Goal: Task Accomplishment & Management: Use online tool/utility

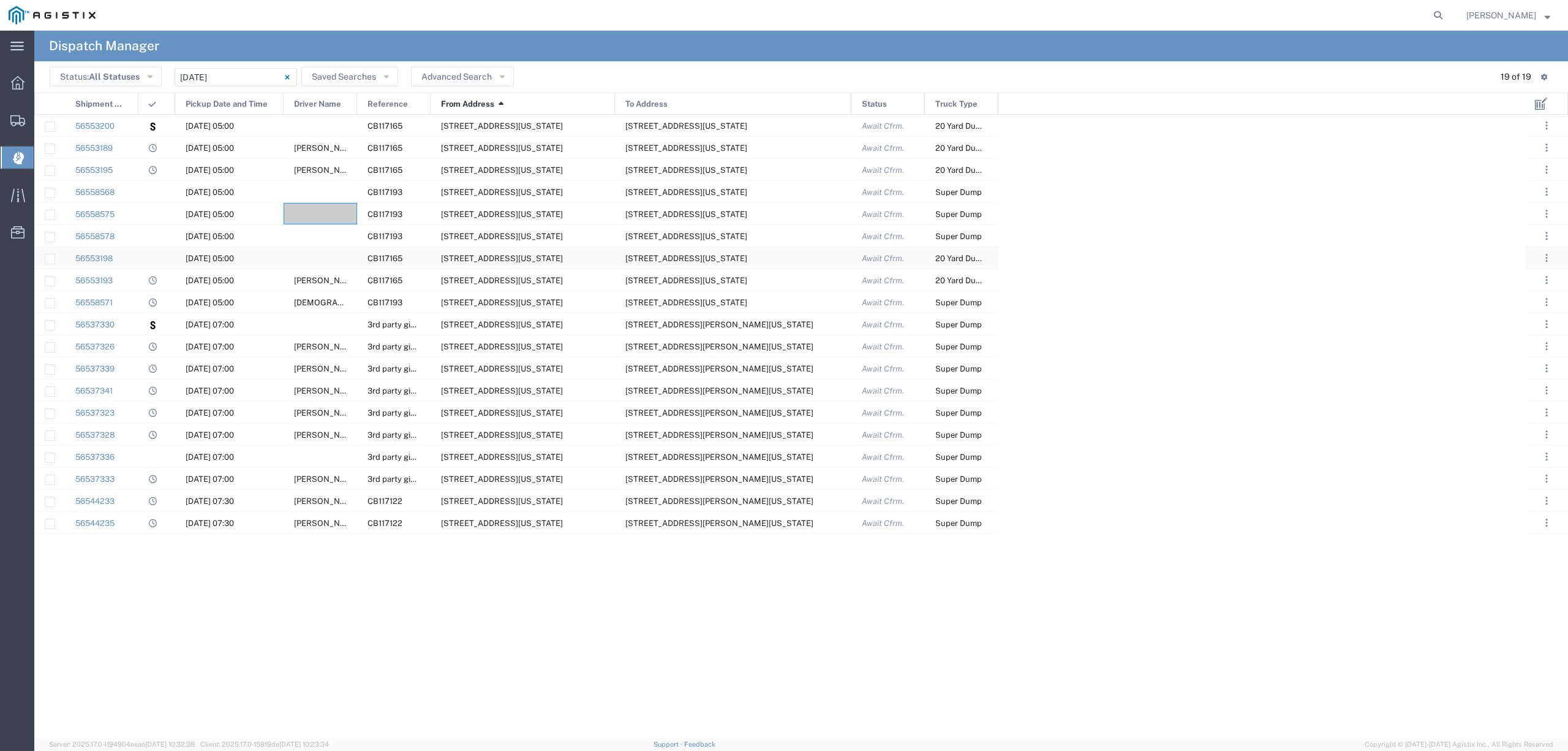
click at [314, 256] on div at bounding box center [320, 257] width 74 height 22
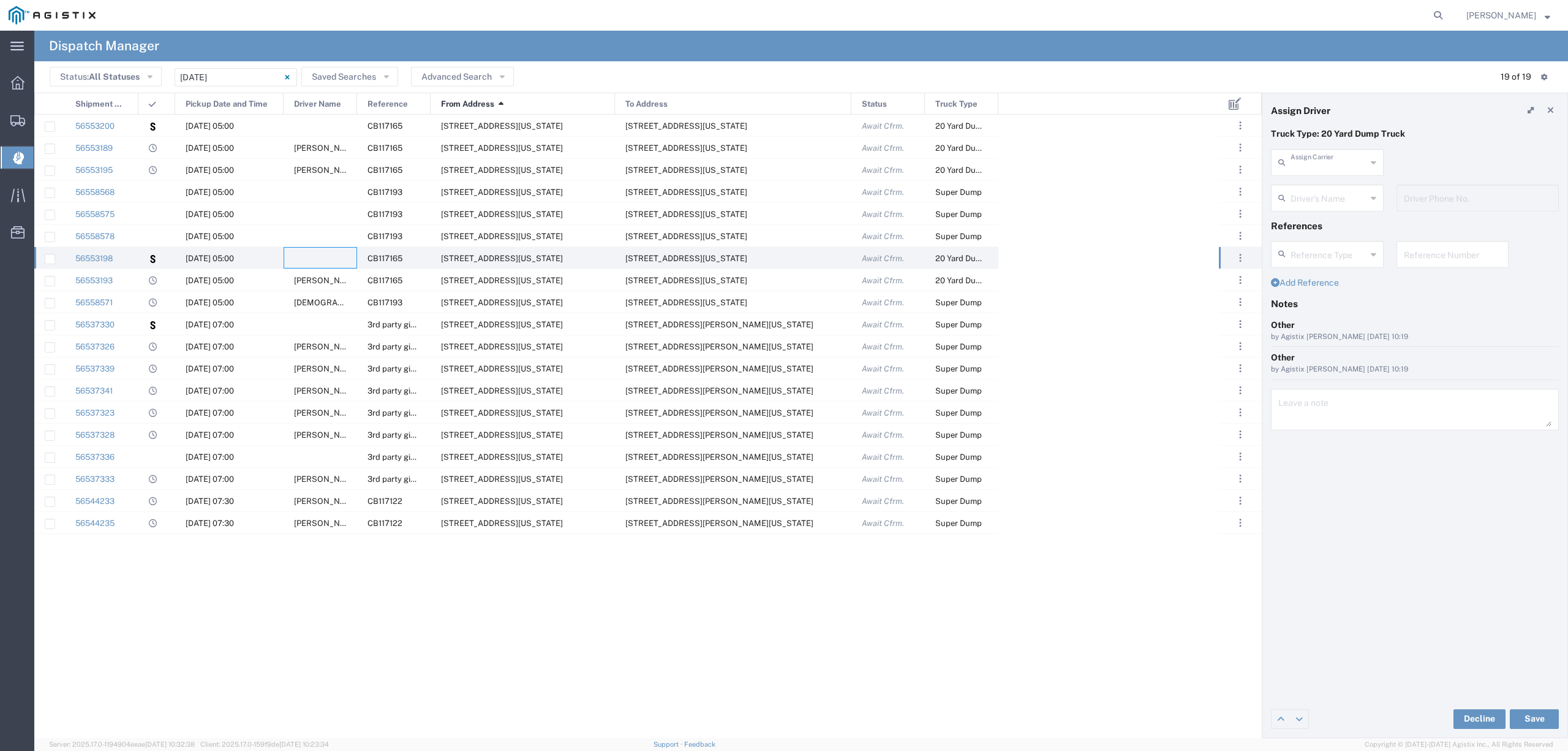
click at [1326, 164] on input "text" at bounding box center [1329, 161] width 76 height 22
click at [1385, 128] on p "Truck Type: 20 Yard Dump Truck" at bounding box center [1415, 134] width 288 height 13
type input "550 Trucking LLC"
click at [1346, 207] on input "text" at bounding box center [1329, 197] width 76 height 22
click at [1401, 157] on div "550 Trucking LLC Assign Carrier 550 Trucking LLC 12th Trucking 3H Trucking Inc …" at bounding box center [1415, 166] width 301 height 35
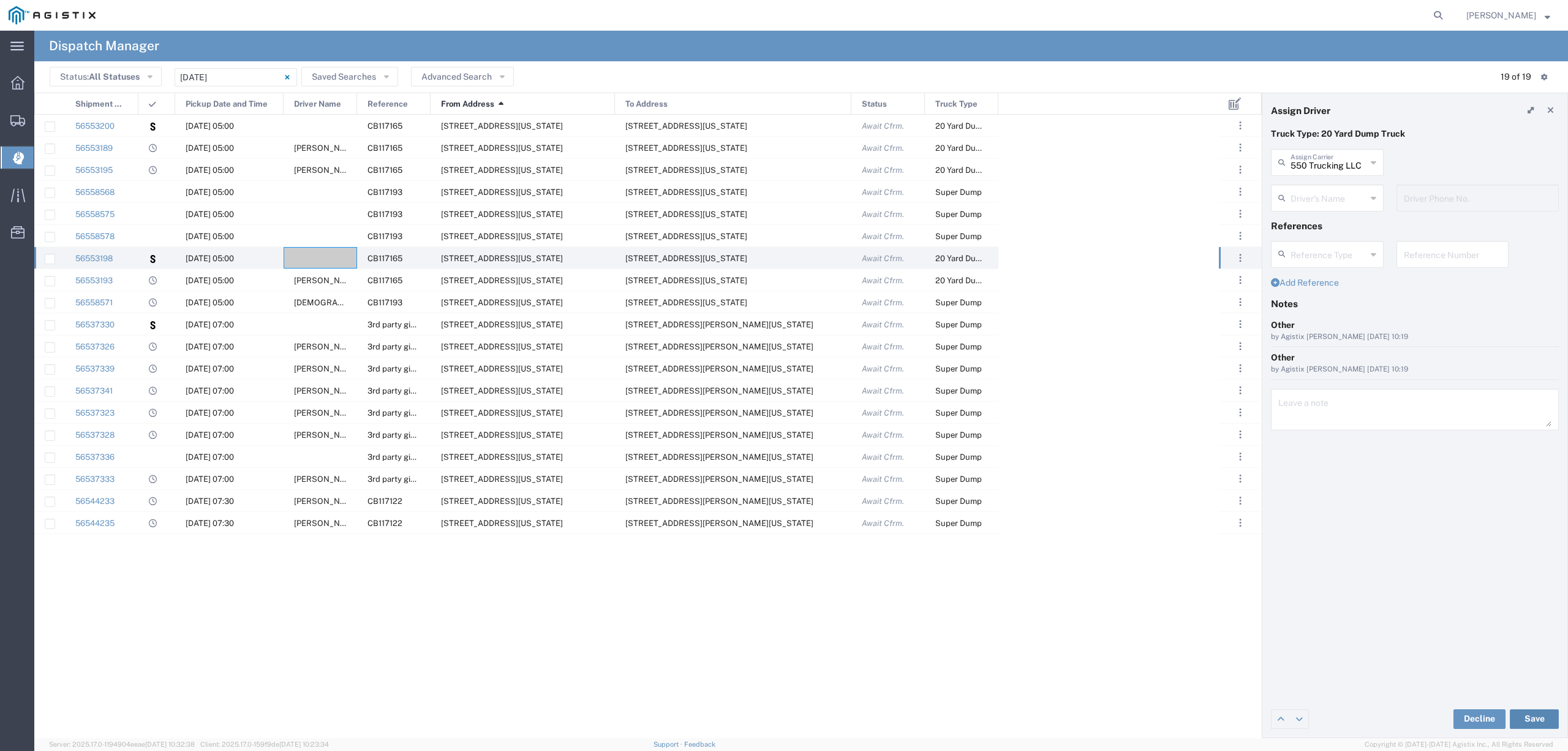
click at [1544, 726] on button "Save" at bounding box center [1535, 719] width 49 height 20
click at [299, 324] on div at bounding box center [320, 324] width 74 height 22
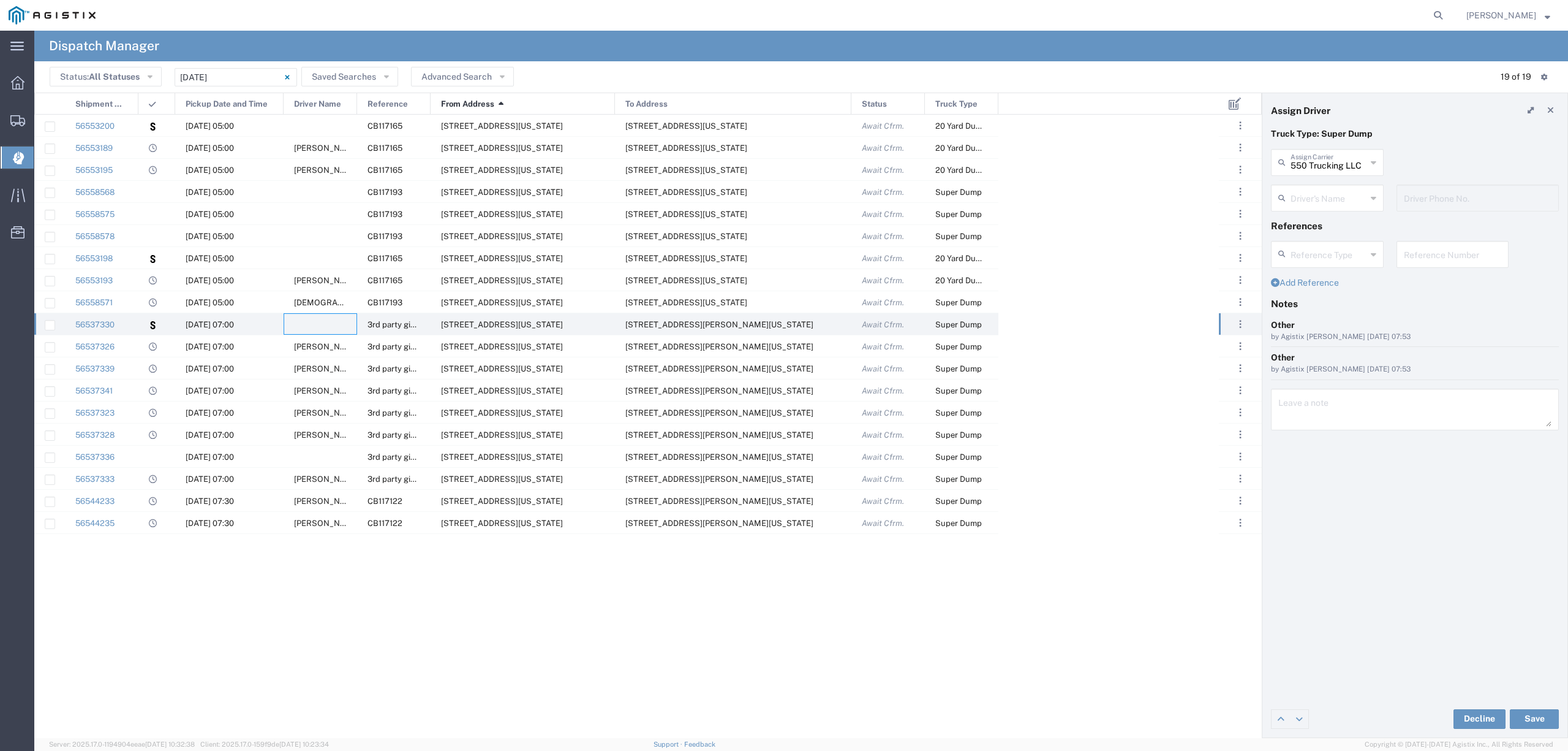
click at [1329, 200] on input "text" at bounding box center [1329, 197] width 76 height 22
click at [1339, 245] on span "[PERSON_NAME]" at bounding box center [1327, 245] width 110 height 19
type input "[PERSON_NAME]"
type input "[PHONE_NUMBER]"
click at [1532, 724] on button "Save" at bounding box center [1535, 719] width 49 height 20
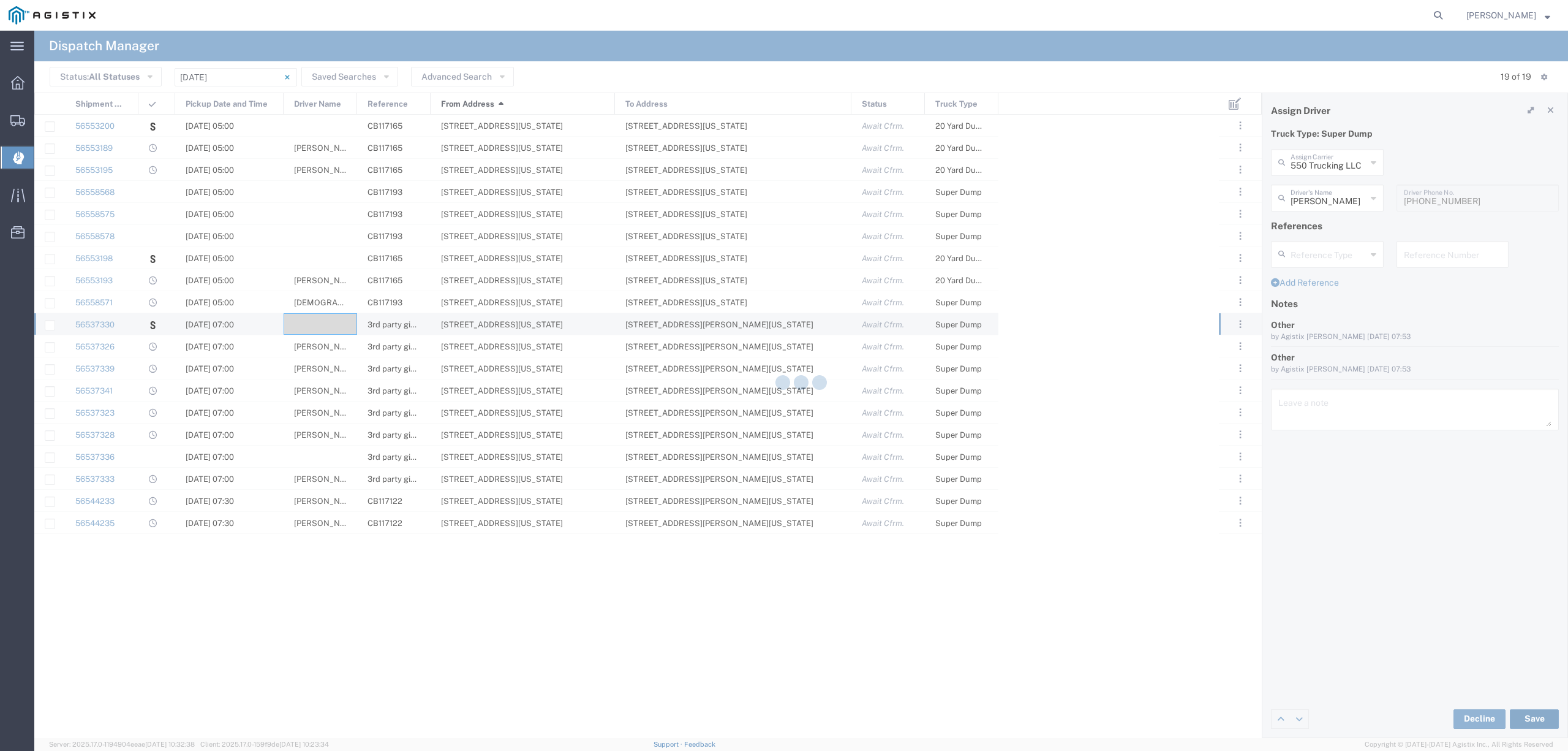
type input "[PERSON_NAME]"
